Goal: Communication & Community: Share content

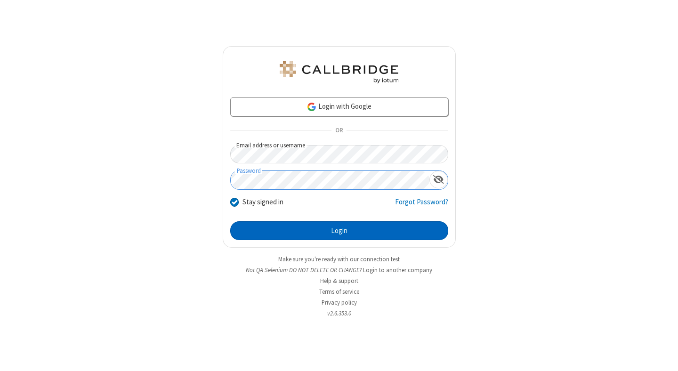
click at [339, 231] on button "Login" at bounding box center [339, 230] width 218 height 19
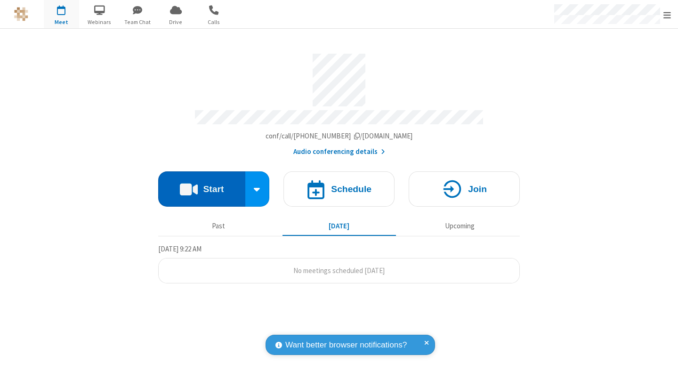
click at [201, 184] on button "Start" at bounding box center [201, 188] width 87 height 35
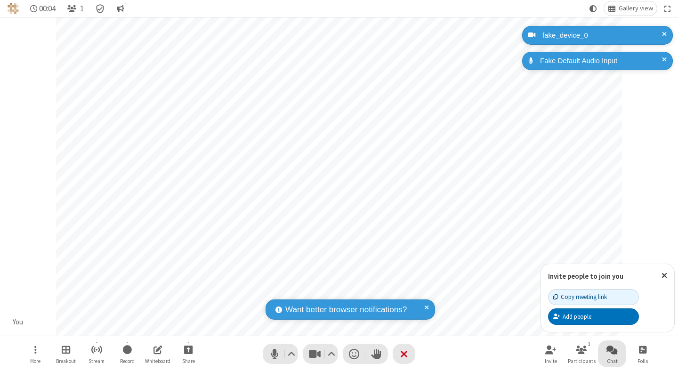
click at [612, 349] on span "Open chat" at bounding box center [611, 350] width 11 height 12
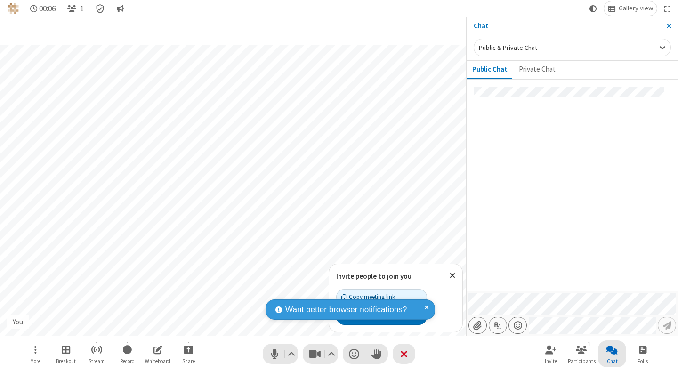
type input "C:\fakepath\doc_test.docx"
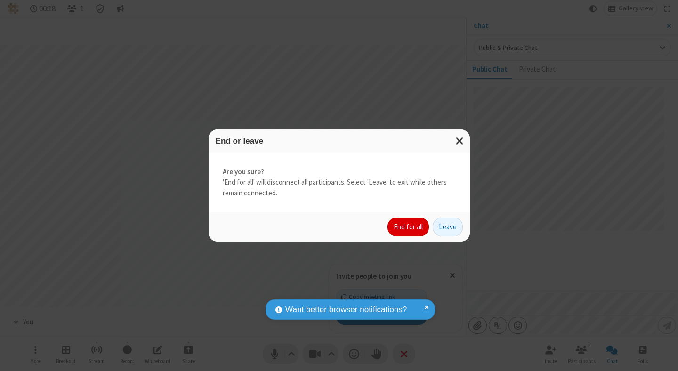
click at [408, 227] on button "End for all" at bounding box center [407, 226] width 41 height 19
